Goal: Navigation & Orientation: Find specific page/section

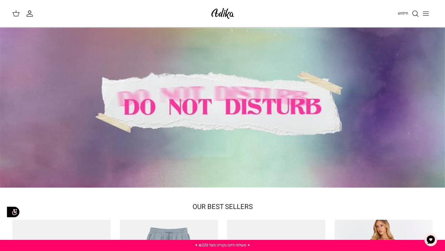
click at [425, 16] on icon "Toggle menu" at bounding box center [426, 13] width 7 height 7
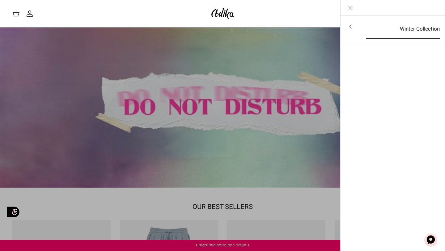
click at [362, 31] on link "Winter Collection" at bounding box center [403, 28] width 85 height 19
click at [404, 24] on link "לכל הפריטים" at bounding box center [393, 26] width 99 height 15
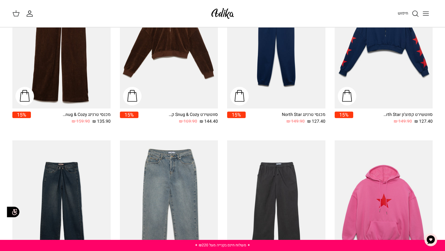
scroll to position [424, 0]
